Goal: Task Accomplishment & Management: Manage account settings

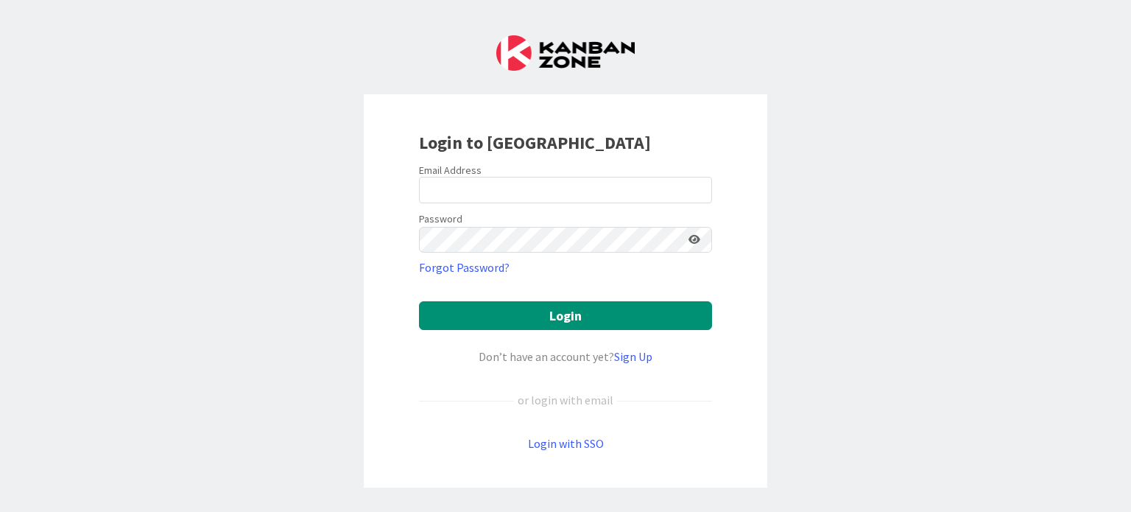
type input "esse@attorneycornwall.com"
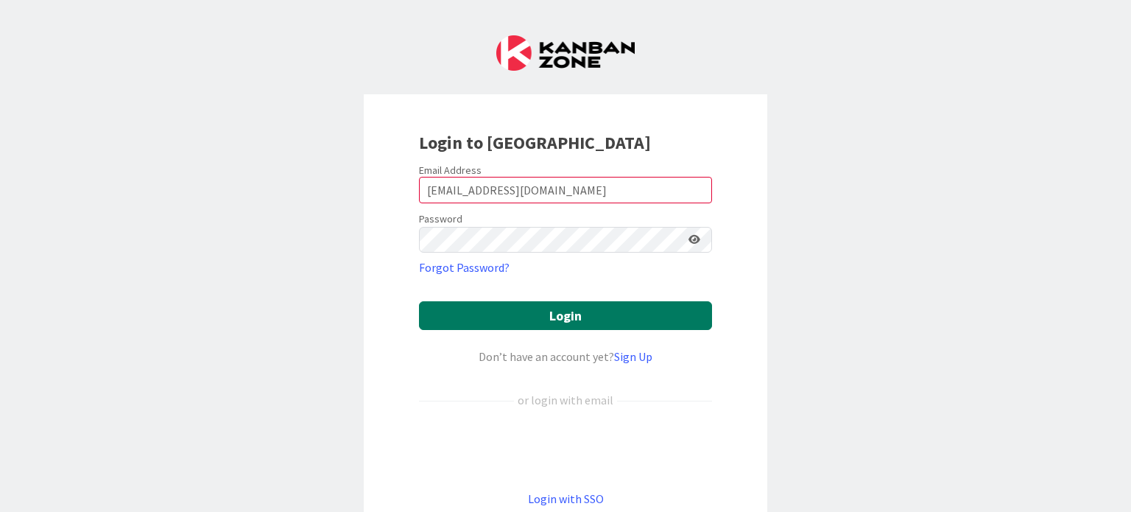
click at [529, 322] on button "Login" at bounding box center [565, 315] width 293 height 29
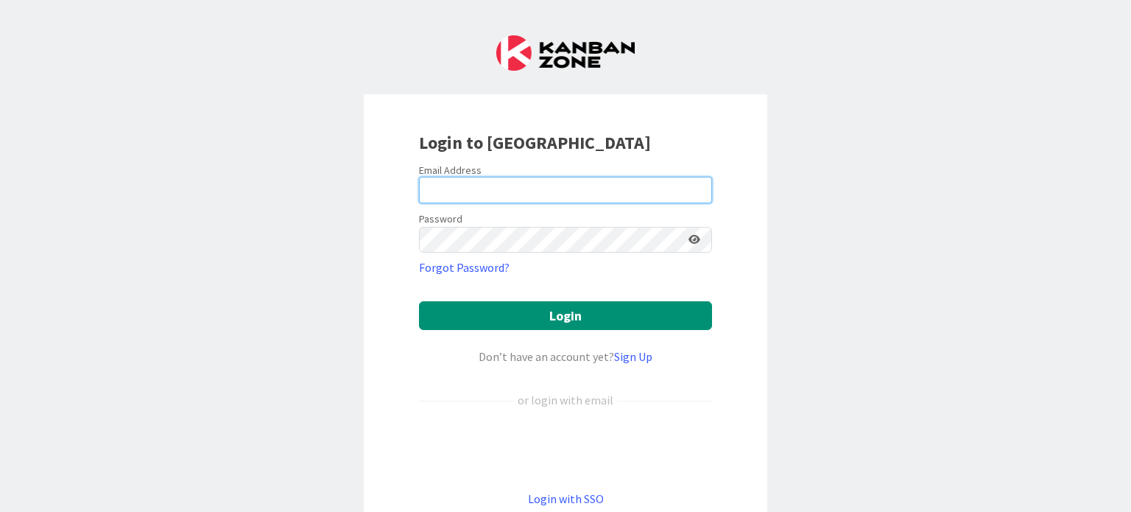
type input "esse@attorneycornwall.com"
